Goal: Information Seeking & Learning: Learn about a topic

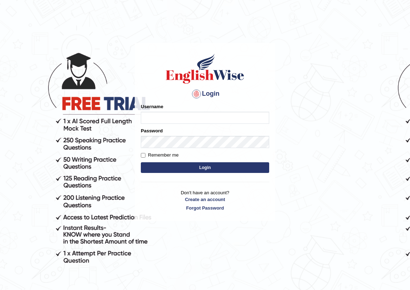
click at [159, 118] on input "Username" at bounding box center [205, 118] width 128 height 12
type input "razib_parramatta"
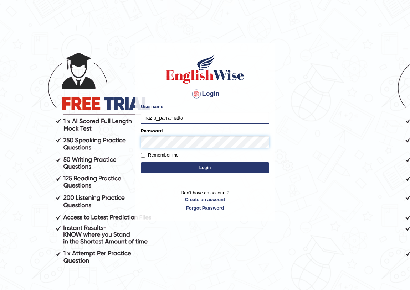
click at [141, 163] on button "Login" at bounding box center [205, 168] width 128 height 11
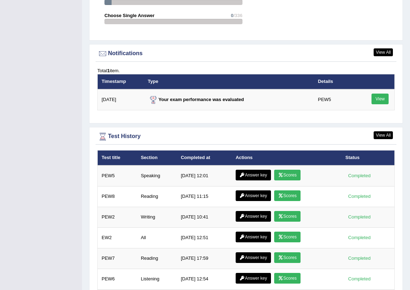
scroll to position [893, 0]
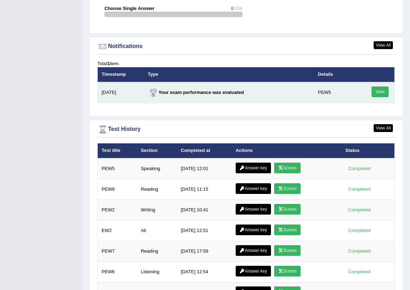
click at [381, 91] on link "View" at bounding box center [379, 92] width 17 height 11
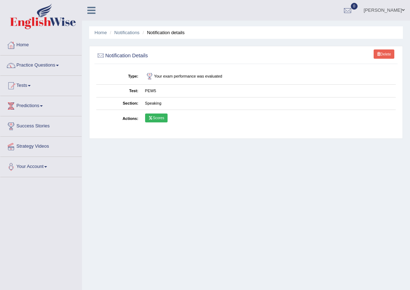
click at [162, 120] on link "Scores" at bounding box center [156, 118] width 22 height 9
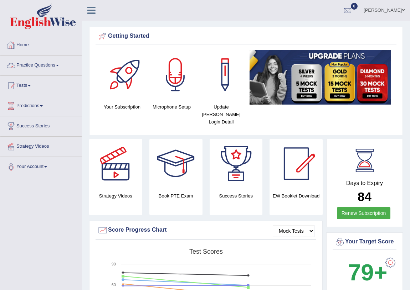
click at [36, 64] on link "Practice Questions" at bounding box center [40, 65] width 81 height 18
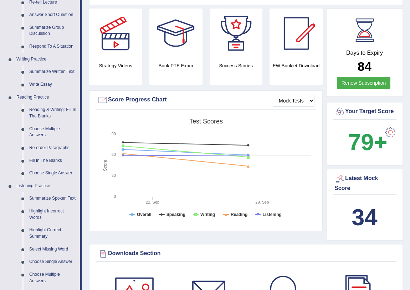
scroll to position [129, 0]
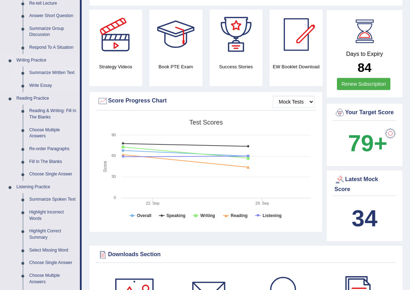
click at [47, 71] on link "Summarize Written Text" at bounding box center [53, 73] width 54 height 13
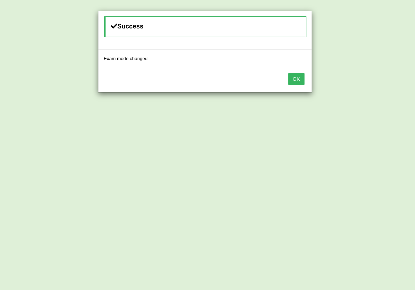
click at [297, 77] on button "OK" at bounding box center [296, 79] width 16 height 12
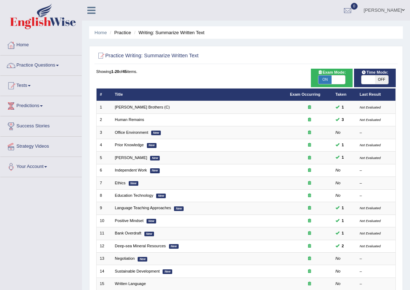
click at [376, 80] on span "OFF" at bounding box center [381, 80] width 13 height 9
checkbox input "true"
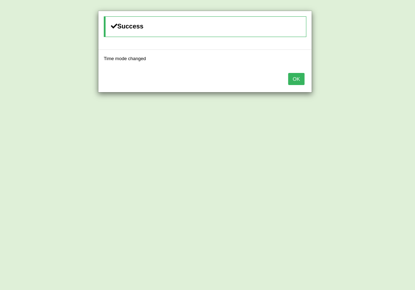
click at [299, 79] on button "OK" at bounding box center [296, 79] width 16 height 12
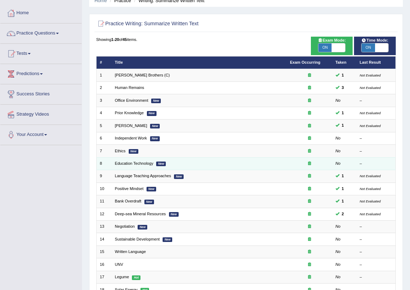
scroll to position [97, 0]
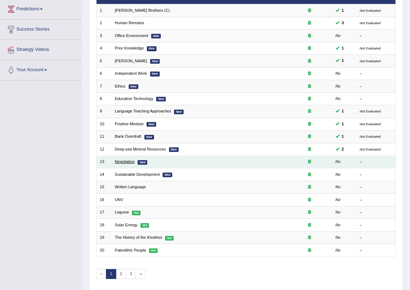
click at [126, 161] on link "Negotiation" at bounding box center [125, 162] width 20 height 4
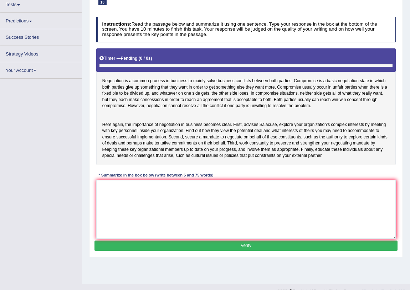
scroll to position [83, 0]
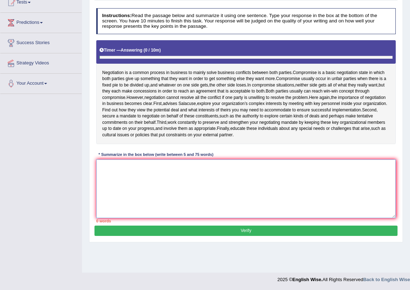
click at [133, 182] on textarea at bounding box center [246, 189] width 300 height 59
click at [140, 171] on textarea at bounding box center [246, 189] width 300 height 59
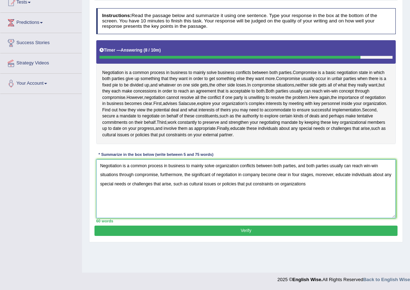
click at [294, 192] on textarea "Negotiation is a common process in business to mainly solve organization confli…" at bounding box center [246, 189] width 300 height 59
click at [315, 189] on textarea "Negotiation is a common process in business to mainly solve organization confli…" at bounding box center [246, 189] width 300 height 59
drag, startPoint x: 307, startPoint y: 190, endPoint x: 282, endPoint y: 192, distance: 25.5
click at [282, 192] on textarea "Negotiation is a common process in business to mainly solve organization confli…" at bounding box center [246, 189] width 300 height 59
click at [315, 192] on textarea "Negotiation is a common process in business to mainly solve organization confli…" at bounding box center [246, 189] width 300 height 59
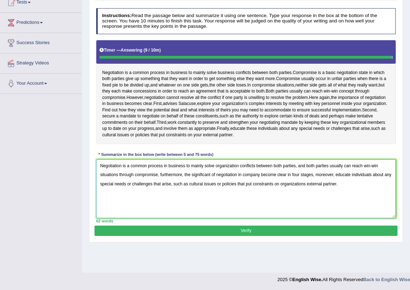
type textarea "Negotiation is a common process in business to mainly solve organization confli…"
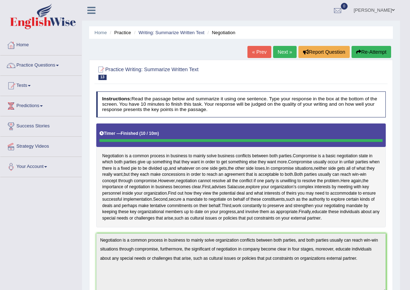
scroll to position [0, 0]
click at [281, 50] on link "Next »" at bounding box center [285, 52] width 24 height 12
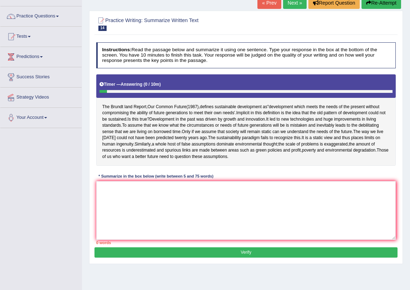
scroll to position [51, 0]
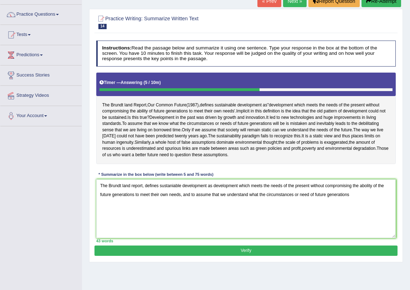
drag, startPoint x: 353, startPoint y: 206, endPoint x: 191, endPoint y: 211, distance: 161.5
click at [191, 211] on textarea "The Brundt land report, defines sustaniable development as development which me…" at bounding box center [246, 209] width 300 height 59
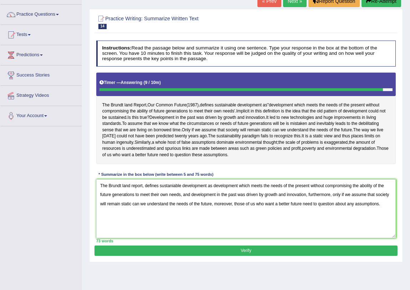
drag, startPoint x: 215, startPoint y: 207, endPoint x: 192, endPoint y: 207, distance: 22.5
click at [192, 207] on textarea "The Brundt land report, defines sustaniable development as development which me…" at bounding box center [246, 209] width 300 height 59
click at [203, 229] on textarea "The Brundt land report, defines sustaniable development as development which me…" at bounding box center [246, 209] width 300 height 59
click at [366, 198] on textarea "The Brundt land report, defines sustaniable development as development which me…" at bounding box center [246, 209] width 300 height 59
type textarea "The Brundt land report, defines sustaniable development as development which me…"
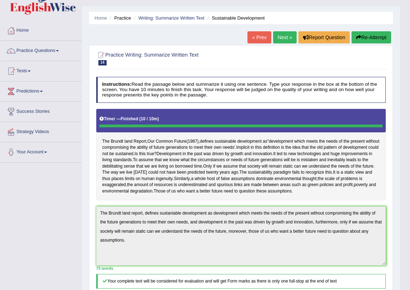
scroll to position [5, 0]
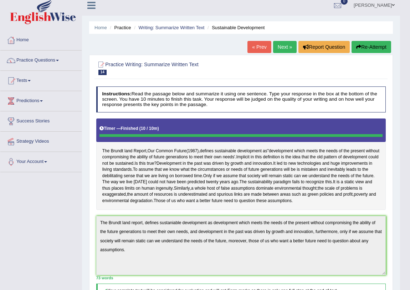
click at [286, 46] on link "Next »" at bounding box center [285, 47] width 24 height 12
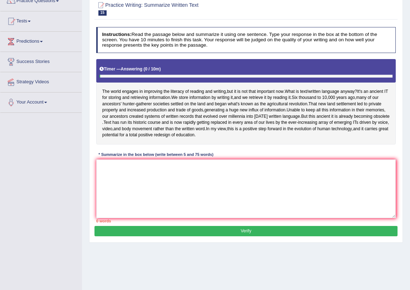
scroll to position [65, 0]
click at [149, 178] on textarea at bounding box center [246, 189] width 300 height 59
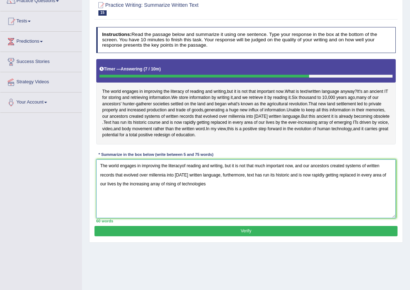
click at [181, 190] on textarea "The world engages in improving the literacyof reading and writing, but it is no…" at bounding box center [246, 189] width 300 height 59
click at [231, 191] on textarea "The world engages in improving the literacyof reading and writing, but it is no…" at bounding box center [246, 189] width 300 height 59
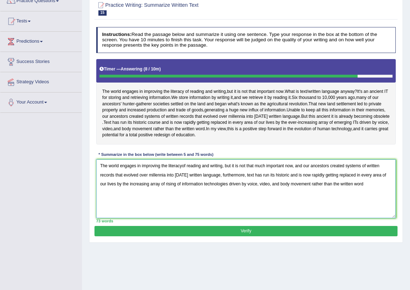
drag, startPoint x: 294, startPoint y: 171, endPoint x: 217, endPoint y: 181, distance: 78.0
click at [217, 181] on textarea "The world engages in improving the literacyof reading and writing, but it is no…" at bounding box center [246, 189] width 300 height 59
click at [291, 205] on textarea "The world engages in improving the literacyof reading and writing, but it is no…" at bounding box center [246, 189] width 300 height 59
click at [365, 191] on textarea "The world engages in improving the literacyof reading and writing, but it is no…" at bounding box center [246, 189] width 300 height 59
drag, startPoint x: 229, startPoint y: 190, endPoint x: 373, endPoint y: 194, distance: 143.7
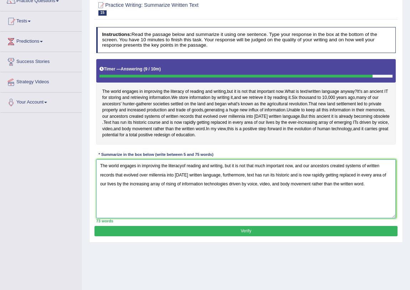
click at [373, 194] on textarea "The world engages in improving the literacyof reading and writing, but it is no…" at bounding box center [246, 189] width 300 height 59
type textarea "The world engages in improving the literacyof reading and writing, but it is no…"
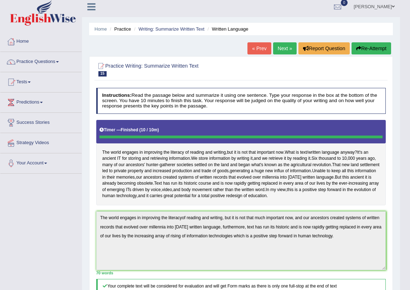
scroll to position [0, 0]
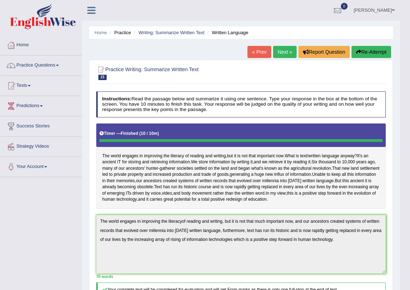
click at [39, 20] on img at bounding box center [43, 17] width 66 height 26
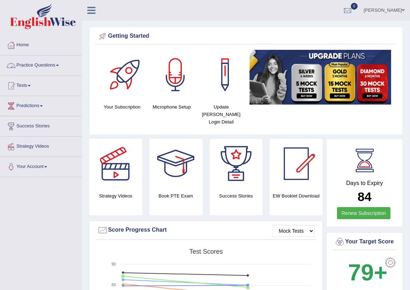
click at [43, 66] on link "Practice Questions" at bounding box center [40, 65] width 81 height 18
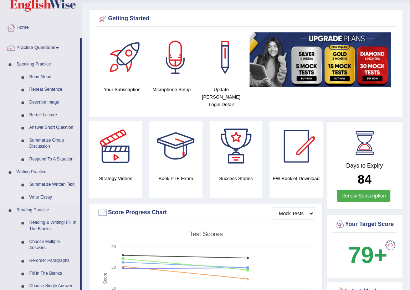
scroll to position [32, 0]
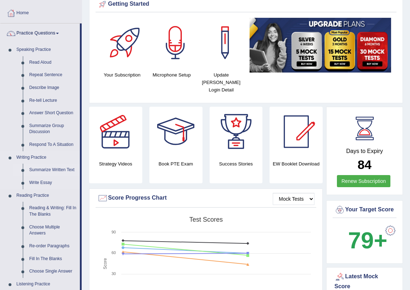
click at [53, 170] on link "Summarize Written Text" at bounding box center [53, 170] width 54 height 13
